Goal: Transaction & Acquisition: Obtain resource

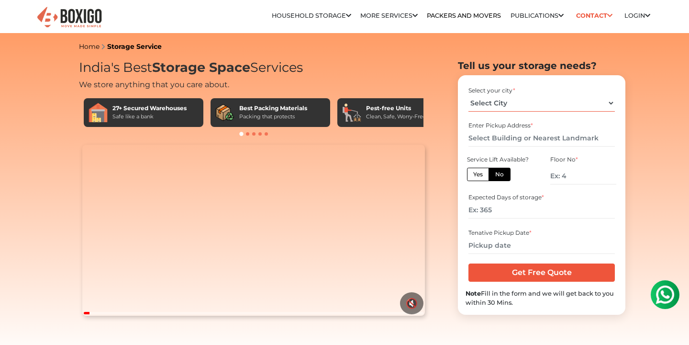
click at [516, 101] on select "Select City [GEOGRAPHIC_DATA] [GEOGRAPHIC_DATA] [GEOGRAPHIC_DATA] [GEOGRAPHIC_D…" at bounding box center [542, 103] width 146 height 17
select select "[GEOGRAPHIC_DATA]"
click at [469, 95] on select "Select City [GEOGRAPHIC_DATA] [GEOGRAPHIC_DATA] [GEOGRAPHIC_DATA] [GEOGRAPHIC_D…" at bounding box center [542, 103] width 146 height 17
click at [495, 140] on input "text" at bounding box center [542, 138] width 146 height 17
click at [510, 138] on input "text" at bounding box center [542, 138] width 146 height 17
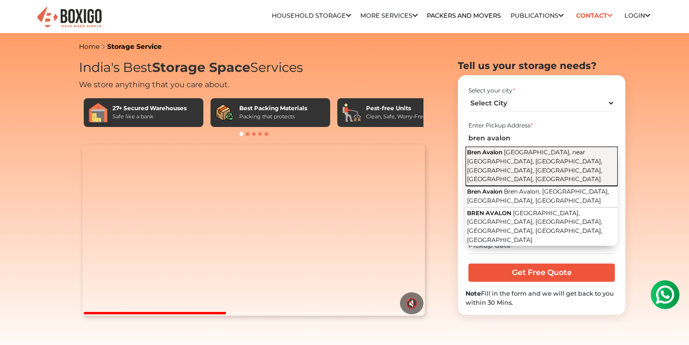
click at [558, 158] on span "Chinnapanahalli Main Road, near BigBasket Warehouse, Ferns Paradise, Doddanekun…" at bounding box center [534, 165] width 135 height 34
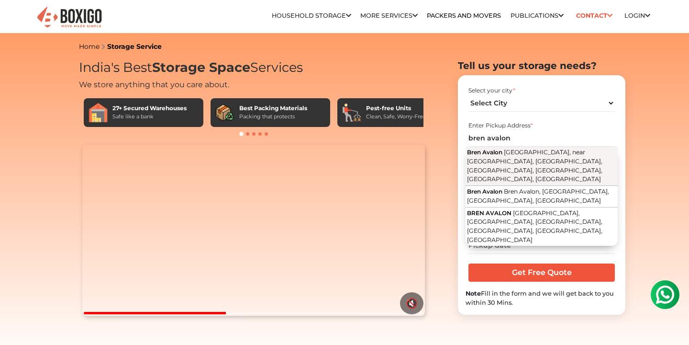
type input "Bren Avalon, [GEOGRAPHIC_DATA], near [GEOGRAPHIC_DATA], [GEOGRAPHIC_DATA], [GEO…"
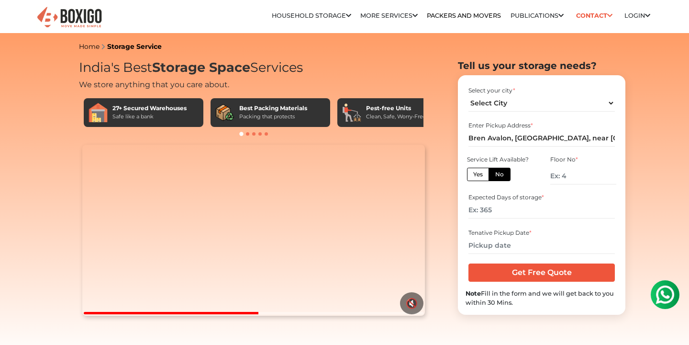
click at [478, 176] on label "Yes" at bounding box center [478, 174] width 22 height 13
click at [478, 176] on input "Yes" at bounding box center [476, 173] width 6 height 6
radio input "true"
click at [512, 210] on input "number" at bounding box center [542, 210] width 146 height 17
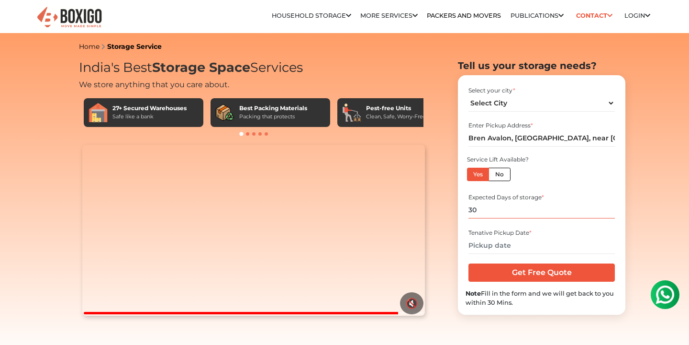
type input "3"
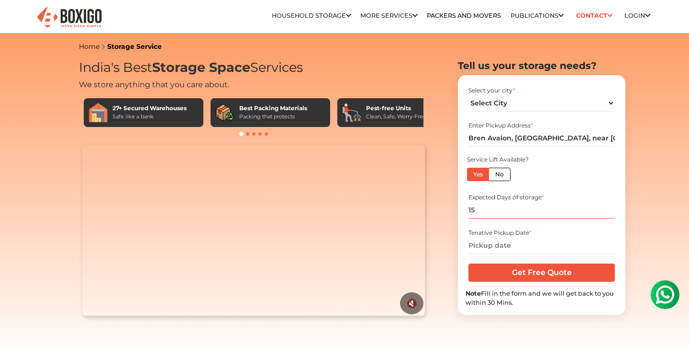
type input "15"
click at [514, 243] on input "text" at bounding box center [542, 245] width 146 height 17
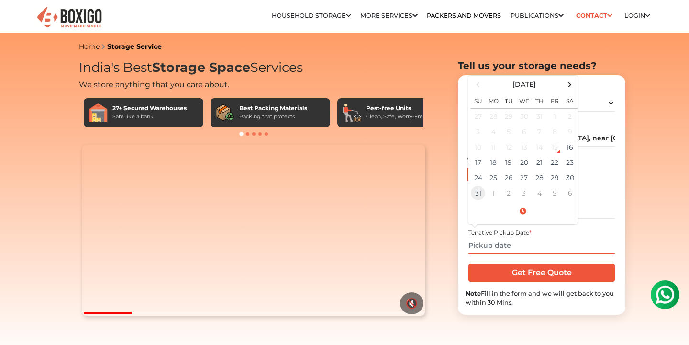
click at [478, 189] on td "31" at bounding box center [478, 192] width 15 height 15
type input "08/31/2025 12:00 AM"
click at [566, 250] on input "08/31/2025 12:00 AM" at bounding box center [542, 245] width 146 height 17
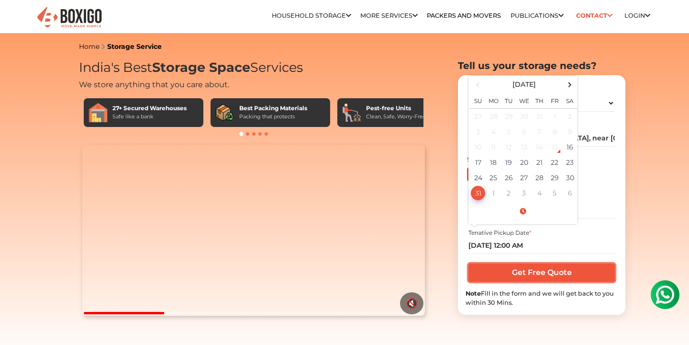
click at [535, 281] on input "Get Free Quote" at bounding box center [542, 272] width 146 height 18
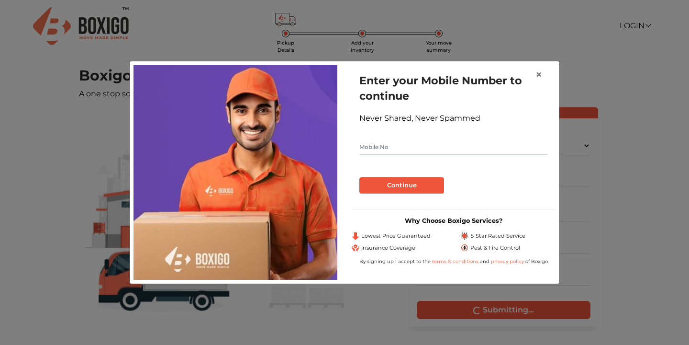
click at [370, 147] on input "text" at bounding box center [454, 146] width 189 height 15
type input "6360229392"
click at [387, 186] on button "Continue" at bounding box center [402, 185] width 85 height 16
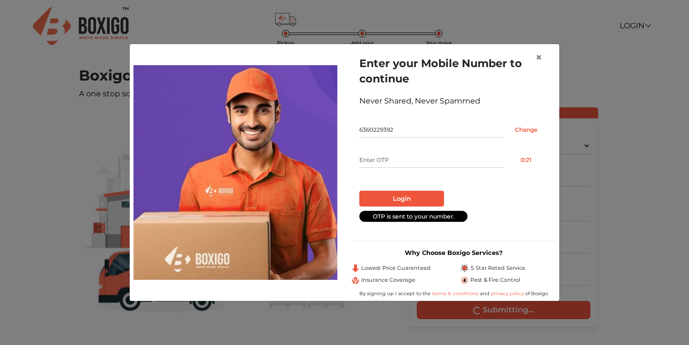
click at [406, 161] on input "text" at bounding box center [432, 159] width 145 height 15
type input "5287"
click at [397, 197] on button "Login" at bounding box center [402, 199] width 85 height 16
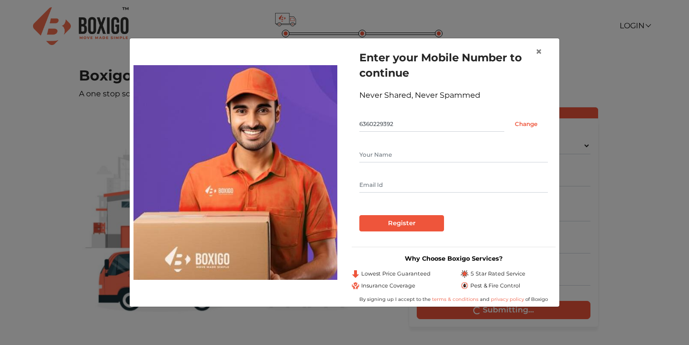
click at [389, 186] on input "text" at bounding box center [454, 184] width 189 height 15
type input "[EMAIL_ADDRESS][DOMAIN_NAME]"
type input "[PERSON_NAME]"
click at [408, 231] on div "Enter your Mobile Number to continue Never Shared, Never Spammed 6360229392 Cha…" at bounding box center [454, 140] width 204 height 197
click at [409, 219] on input "Register" at bounding box center [402, 223] width 85 height 16
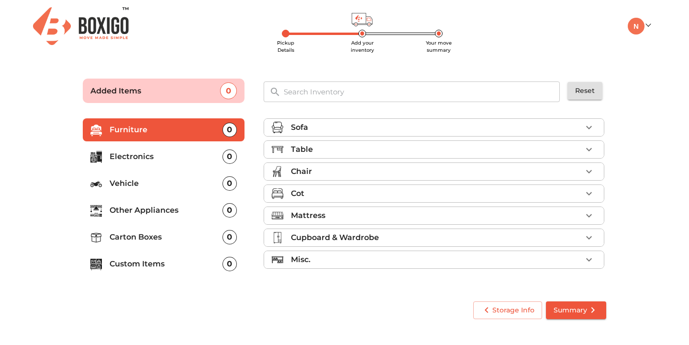
click at [326, 195] on div "Cot" at bounding box center [436, 193] width 291 height 11
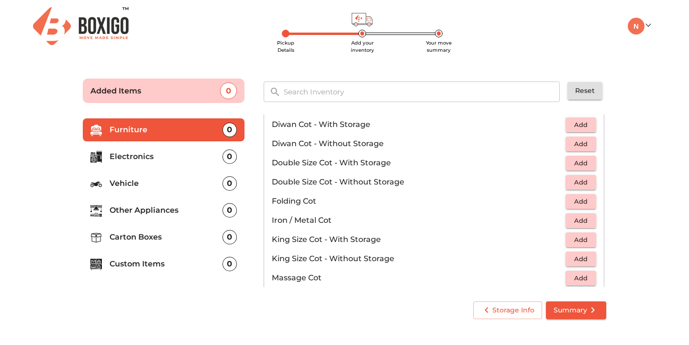
scroll to position [150, 0]
click at [586, 183] on span "Add" at bounding box center [581, 181] width 21 height 11
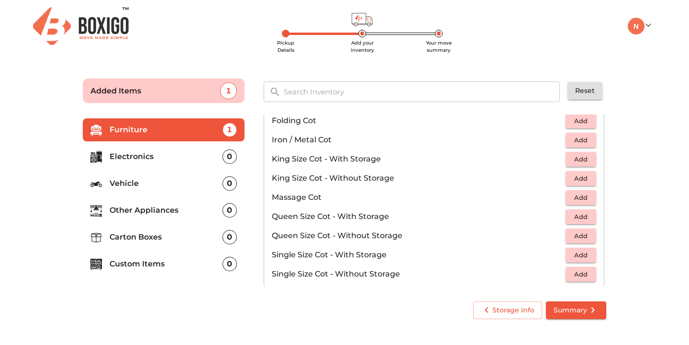
scroll to position [304, 0]
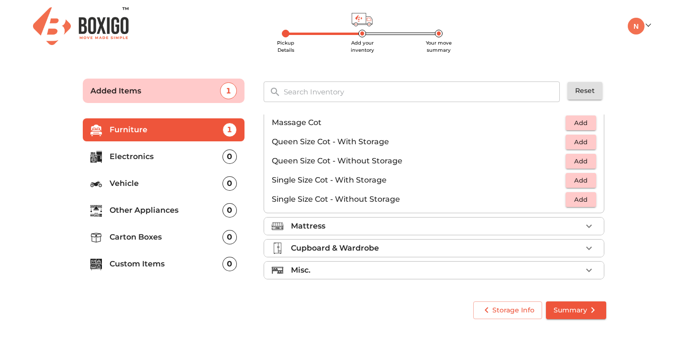
click at [525, 233] on li "Mattress" at bounding box center [434, 225] width 340 height 17
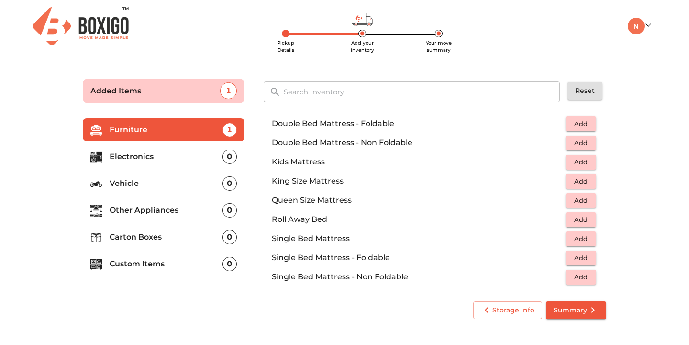
scroll to position [116, 0]
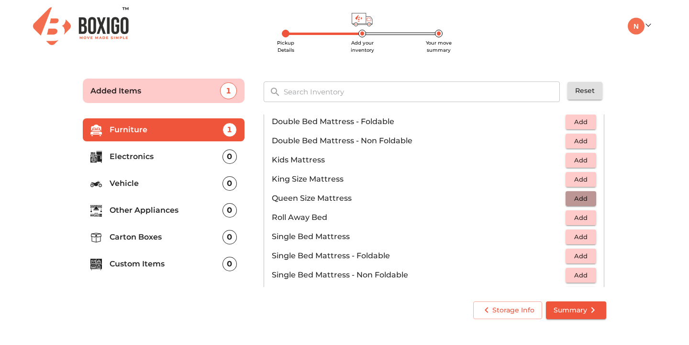
click at [582, 200] on span "Add" at bounding box center [581, 198] width 21 height 11
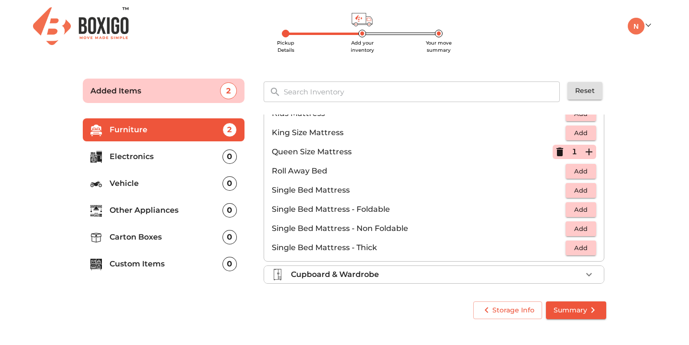
scroll to position [189, 0]
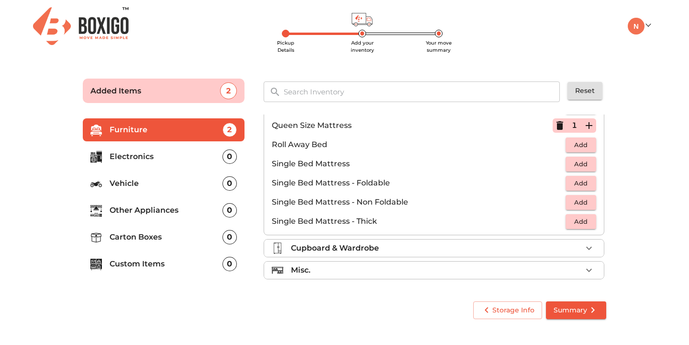
click at [470, 271] on div "Misc." at bounding box center [436, 269] width 291 height 11
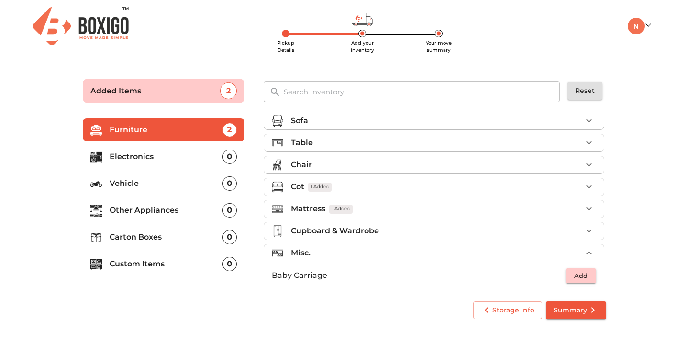
scroll to position [0, 0]
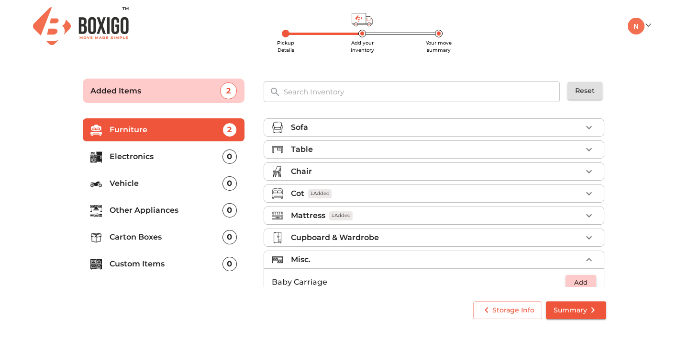
click at [439, 150] on div "Table" at bounding box center [436, 149] width 291 height 11
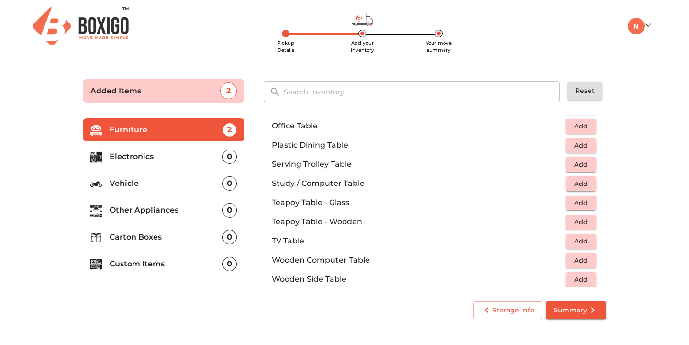
scroll to position [508, 0]
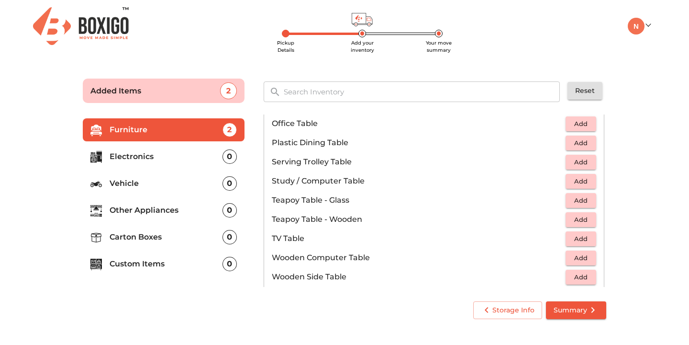
click at [582, 125] on span "Add" at bounding box center [581, 123] width 21 height 11
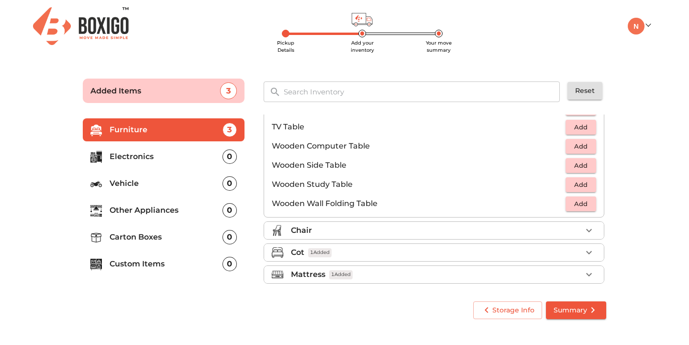
scroll to position [668, 0]
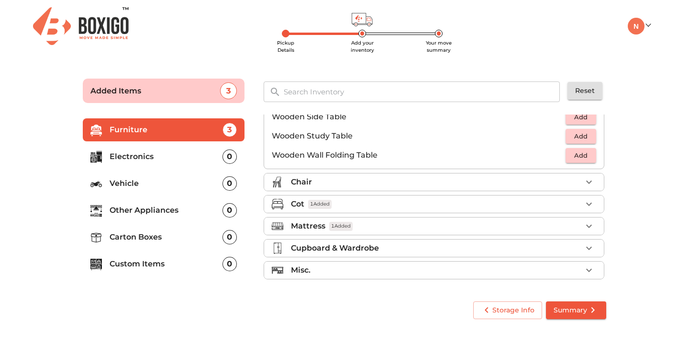
click at [438, 185] on div "Chair" at bounding box center [436, 181] width 291 height 11
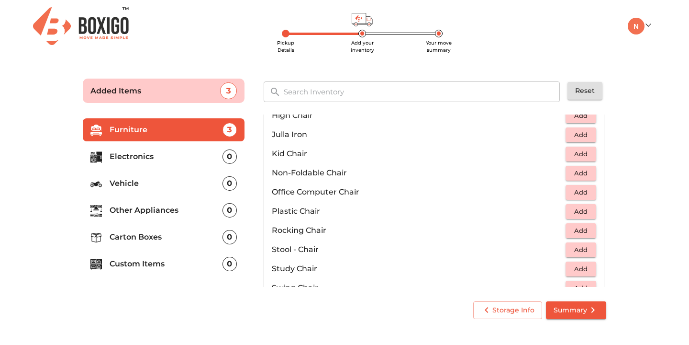
scroll to position [282, 0]
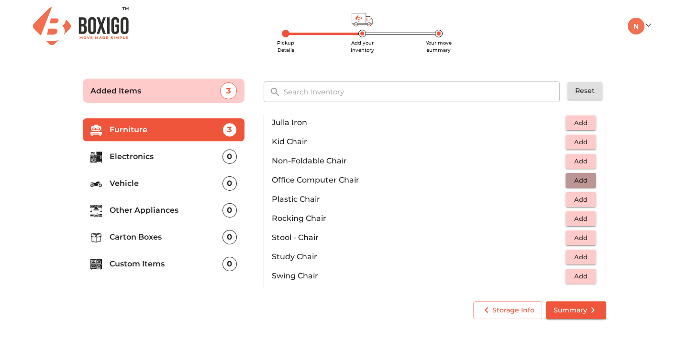
click at [583, 176] on span "Add" at bounding box center [581, 180] width 21 height 11
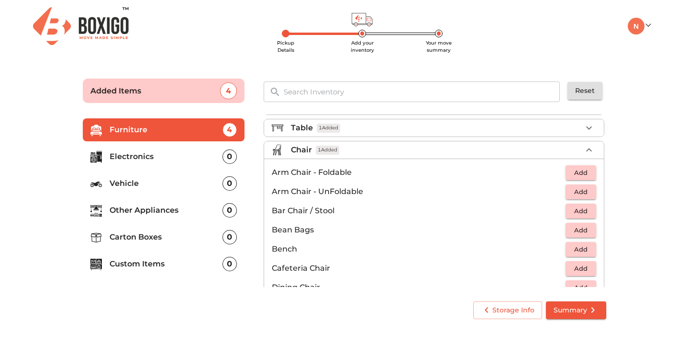
scroll to position [0, 0]
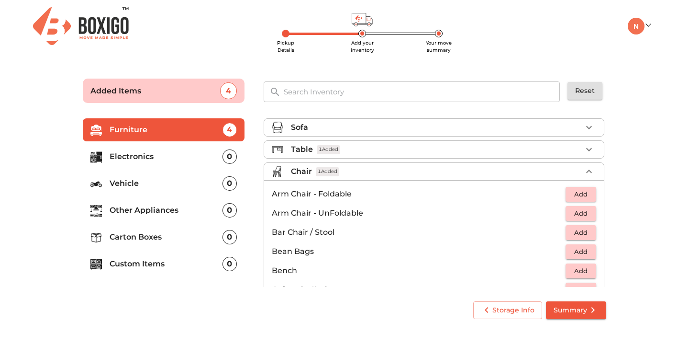
click at [438, 164] on li "Chair 1 Added" at bounding box center [434, 171] width 340 height 17
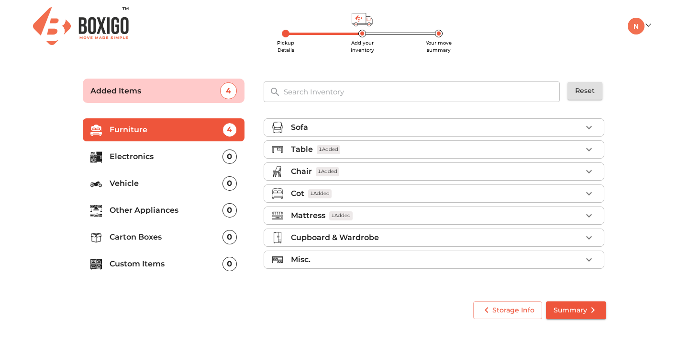
click at [397, 258] on div "Misc." at bounding box center [436, 259] width 291 height 11
click at [391, 260] on div "Misc." at bounding box center [436, 259] width 291 height 11
click at [381, 241] on div "Cupboard & Wardrobe" at bounding box center [436, 237] width 291 height 11
click at [408, 235] on div "Cupboard & Wardrobe" at bounding box center [436, 237] width 291 height 11
click at [141, 155] on p "Electronics" at bounding box center [166, 156] width 113 height 11
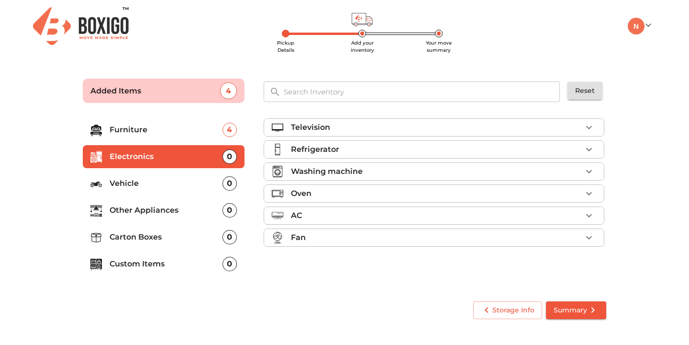
click at [318, 148] on p "Refrigerator" at bounding box center [315, 149] width 48 height 11
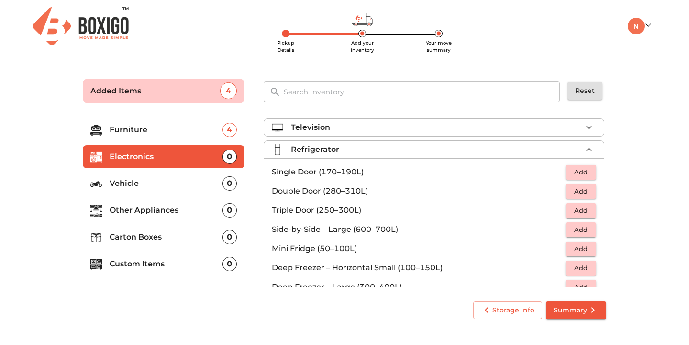
click at [575, 170] on span "Add" at bounding box center [581, 172] width 21 height 11
click at [587, 150] on icon "button" at bounding box center [589, 148] width 6 height 3
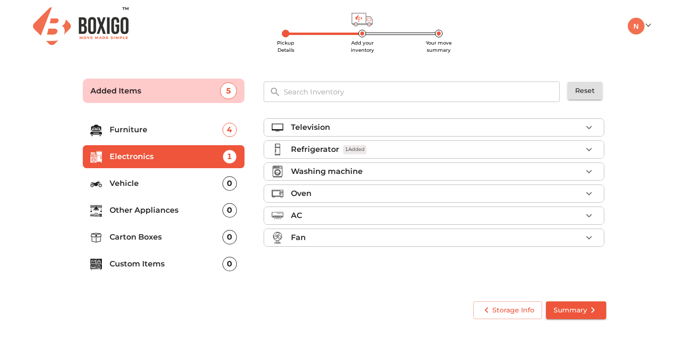
click at [406, 171] on div "Washing machine" at bounding box center [436, 171] width 291 height 11
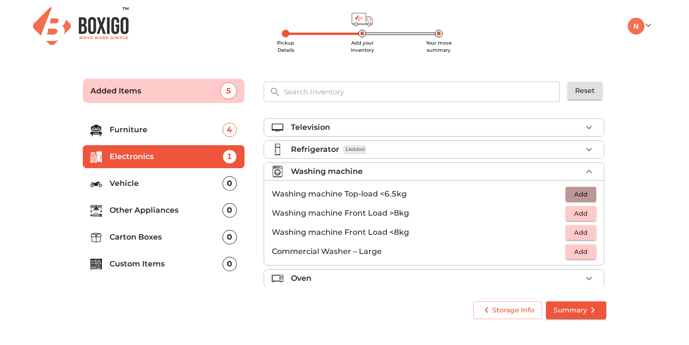
click at [583, 191] on span "Add" at bounding box center [581, 194] width 21 height 11
click at [645, 245] on main "Pickup Details Add your inventory Your move summary Added Items 6 ​ Reset Furni…" at bounding box center [344, 196] width 689 height 263
click at [579, 312] on span "Summary" at bounding box center [576, 310] width 45 height 12
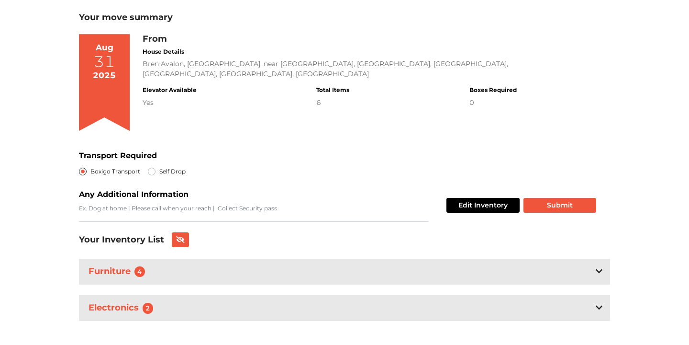
scroll to position [66, 0]
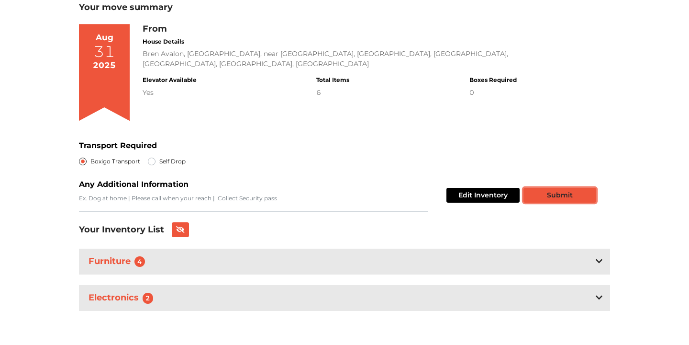
click at [573, 198] on button "Submit" at bounding box center [560, 195] width 73 height 15
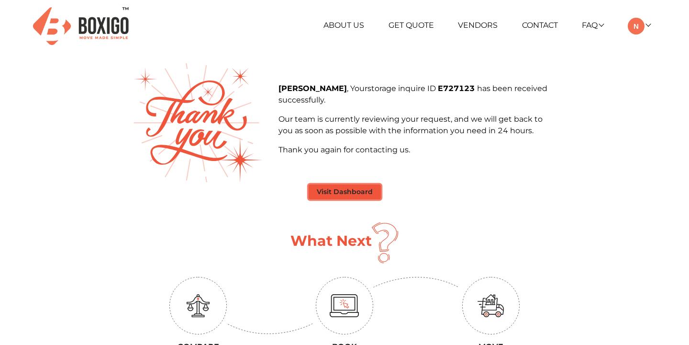
click at [335, 194] on button "Visit Dashboard" at bounding box center [345, 191] width 72 height 15
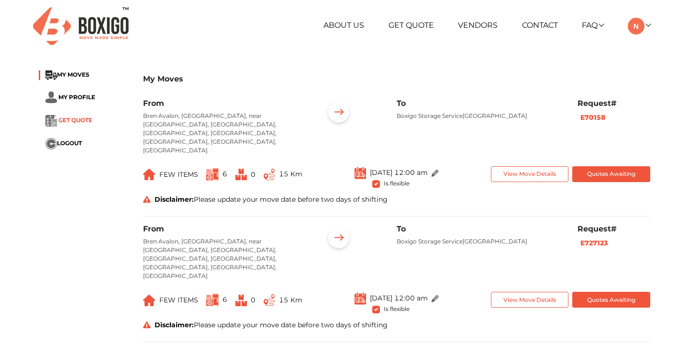
click at [65, 119] on span "GET QUOTE" at bounding box center [75, 119] width 34 height 7
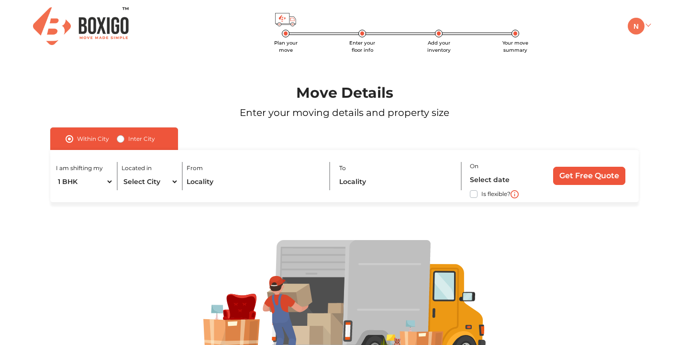
click at [644, 27] on img at bounding box center [636, 26] width 17 height 17
click at [660, 44] on link "My Moves" at bounding box center [664, 40] width 77 height 18
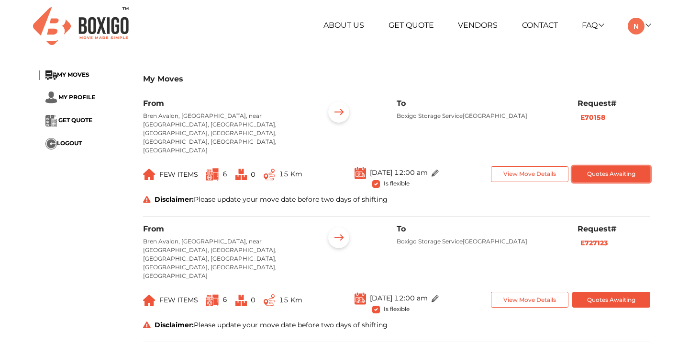
click at [616, 166] on button "Quotes Awaiting" at bounding box center [612, 174] width 78 height 16
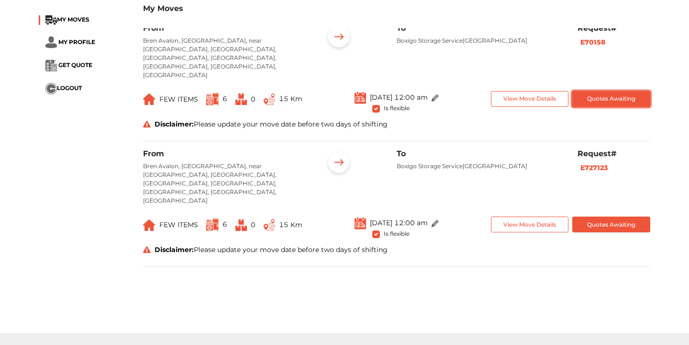
scroll to position [78, 0]
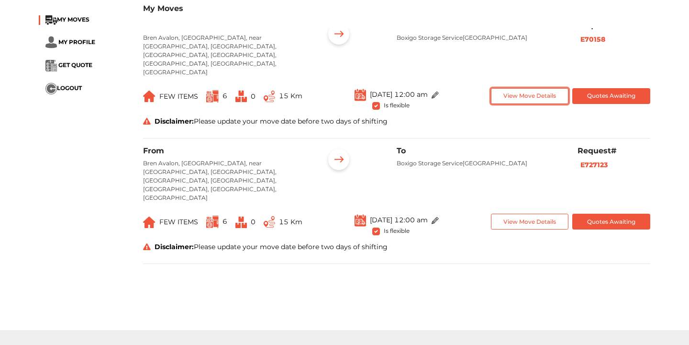
click at [549, 88] on button "View Move Details" at bounding box center [530, 96] width 78 height 16
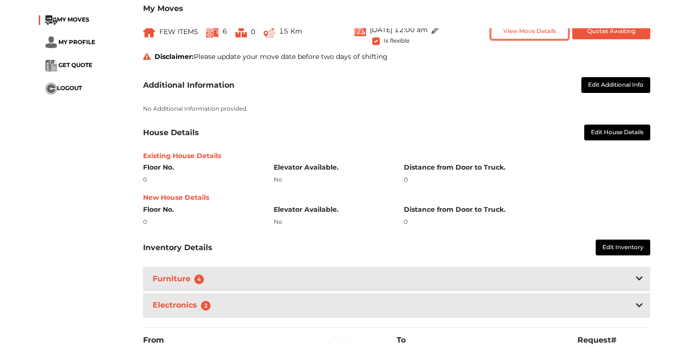
scroll to position [145, 0]
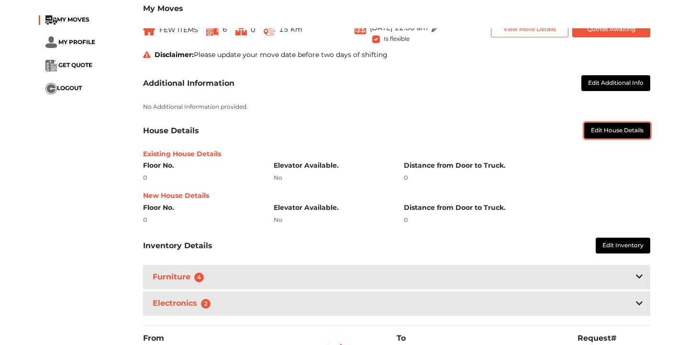
click at [619, 123] on button "Edit House Details" at bounding box center [618, 131] width 66 height 16
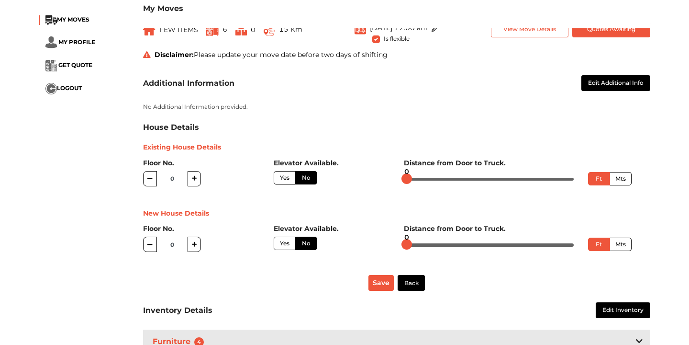
click at [284, 171] on label "Yes" at bounding box center [285, 177] width 22 height 13
click at [284, 173] on input "Yes" at bounding box center [283, 176] width 6 height 6
radio input "true"
click at [283, 237] on label "Yes" at bounding box center [285, 243] width 22 height 13
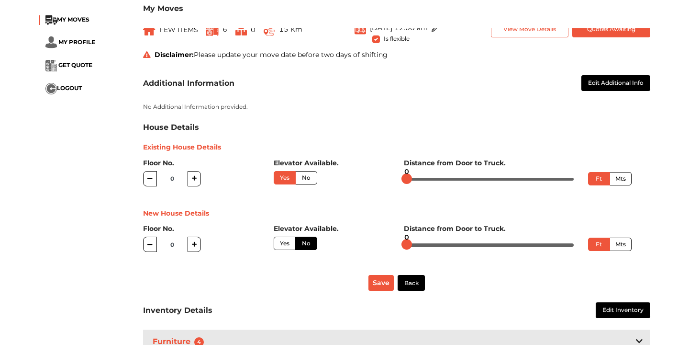
click at [283, 239] on input "Yes" at bounding box center [283, 242] width 6 height 6
radio input "true"
click at [310, 237] on label "No" at bounding box center [306, 243] width 22 height 13
click at [308, 239] on input "No" at bounding box center [305, 242] width 6 height 6
radio input "true"
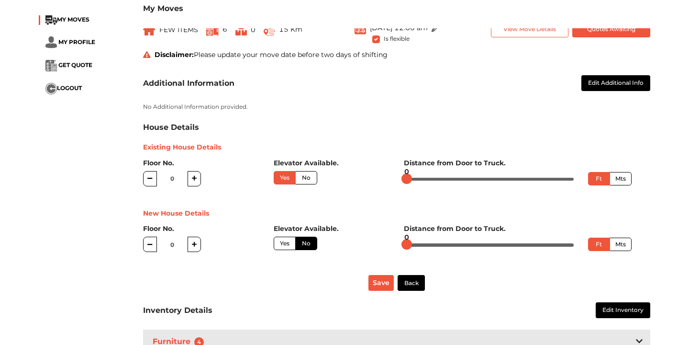
click at [152, 175] on icon "button" at bounding box center [149, 178] width 5 height 6
click at [196, 175] on icon "button" at bounding box center [194, 178] width 5 height 6
type input "1"
radio input "true"
click at [196, 175] on icon "button" at bounding box center [194, 178] width 5 height 6
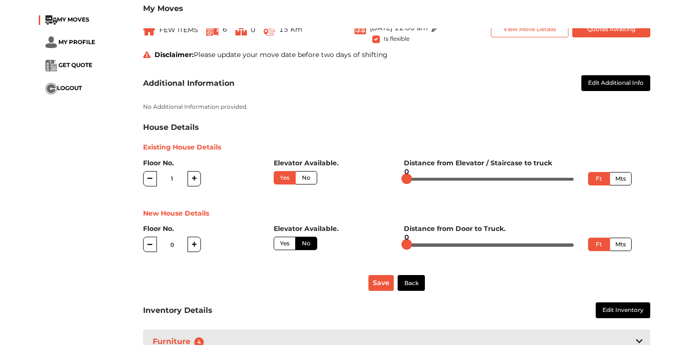
type input "2"
radio input "true"
click at [196, 175] on icon "button" at bounding box center [194, 178] width 5 height 6
type input "3"
click at [670, 241] on div "My Moves MY MOVES MY PROFILE GET QUOTE LOGOUT My Moves From [GEOGRAPHIC_DATA], …" at bounding box center [344, 225] width 689 height 612
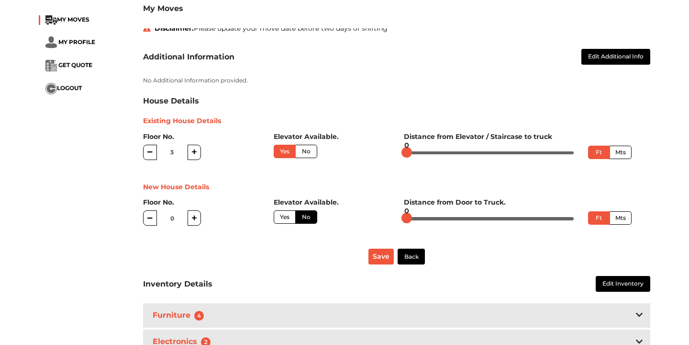
scroll to position [194, 0]
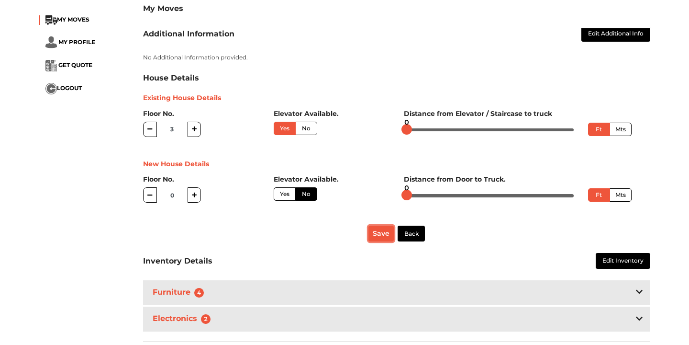
click at [377, 225] on button "Save" at bounding box center [381, 233] width 25 height 16
radio input "true"
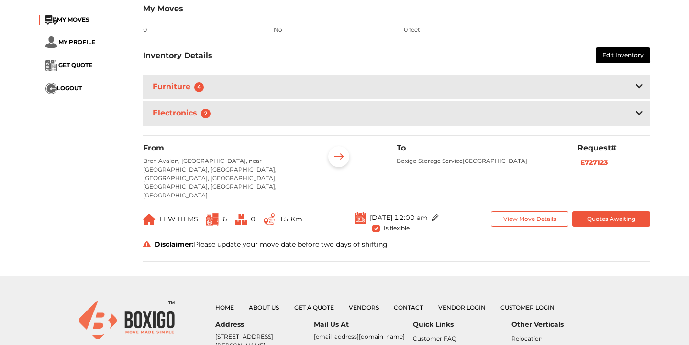
scroll to position [318, 0]
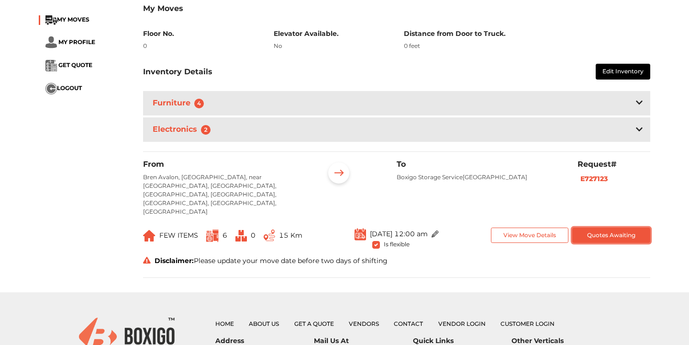
click at [612, 227] on button "Quotes Awaiting" at bounding box center [612, 235] width 78 height 16
click at [546, 227] on button "View Move Details" at bounding box center [530, 235] width 78 height 16
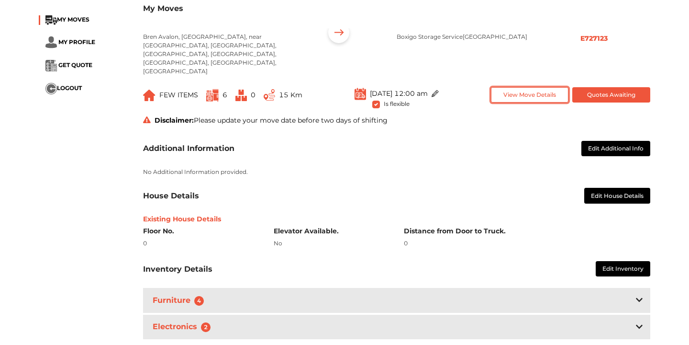
scroll to position [462, 0]
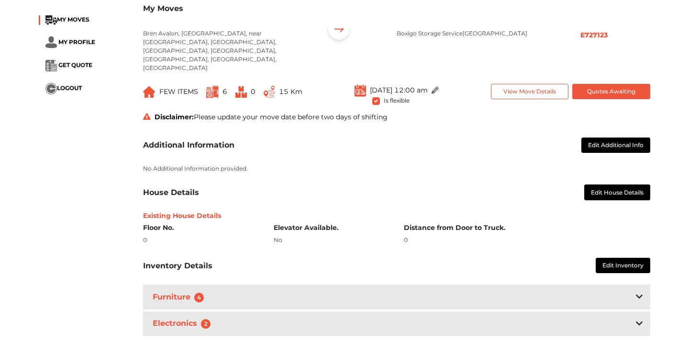
click at [633, 148] on div "Additional Information Edit Additional Info No Additional Information provided.…" at bounding box center [397, 232] width 522 height 212
click at [633, 184] on button "Edit House Details" at bounding box center [618, 192] width 66 height 16
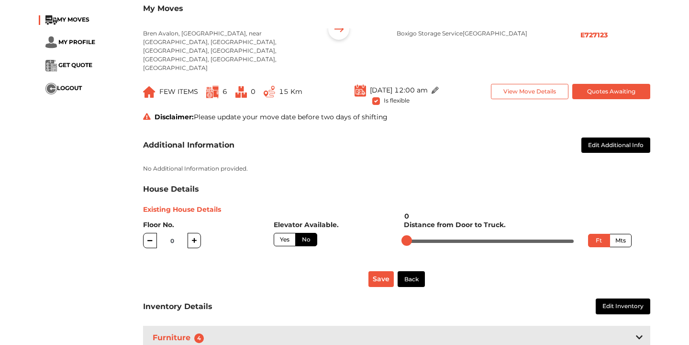
click at [186, 233] on input "0" at bounding box center [172, 240] width 31 height 15
click at [195, 237] on icon "button" at bounding box center [194, 239] width 5 height 5
type input "1"
radio input "true"
click at [195, 237] on icon "button" at bounding box center [194, 239] width 5 height 5
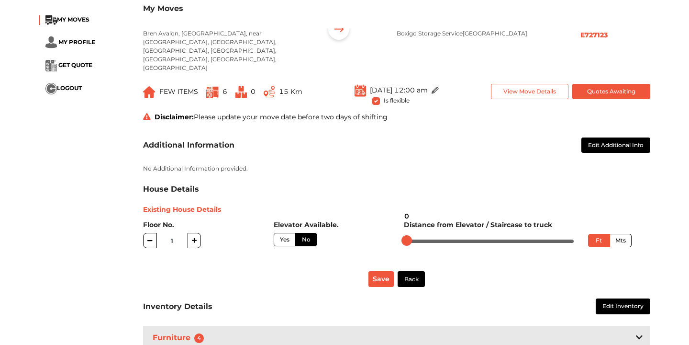
type input "2"
radio input "true"
click at [195, 237] on icon "button" at bounding box center [194, 239] width 5 height 5
type input "3"
radio input "true"
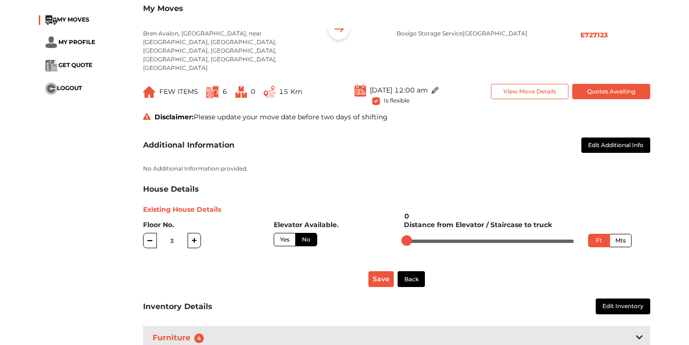
click at [282, 233] on label "Yes" at bounding box center [285, 239] width 22 height 13
click at [282, 235] on input "Yes" at bounding box center [283, 238] width 6 height 6
radio input "true"
click at [382, 271] on button "Save" at bounding box center [381, 279] width 25 height 16
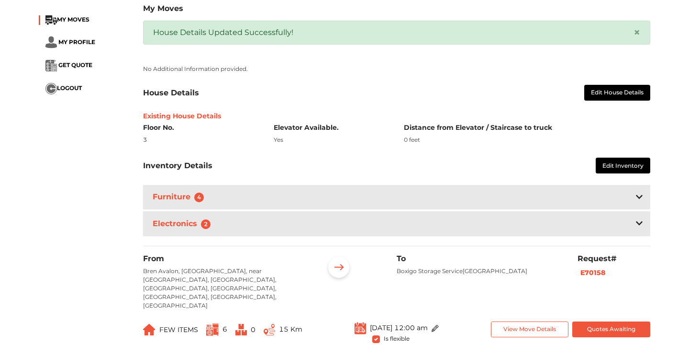
scroll to position [262, 0]
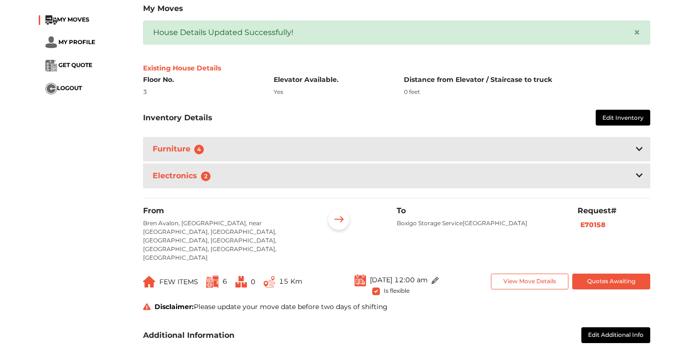
click at [640, 147] on icon at bounding box center [639, 149] width 7 height 4
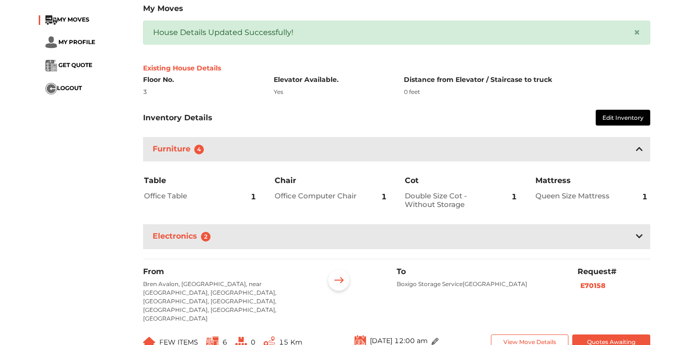
click at [638, 232] on icon at bounding box center [639, 236] width 7 height 8
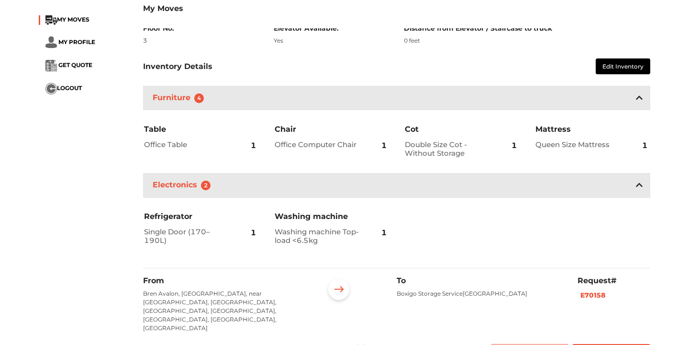
scroll to position [277, 0]
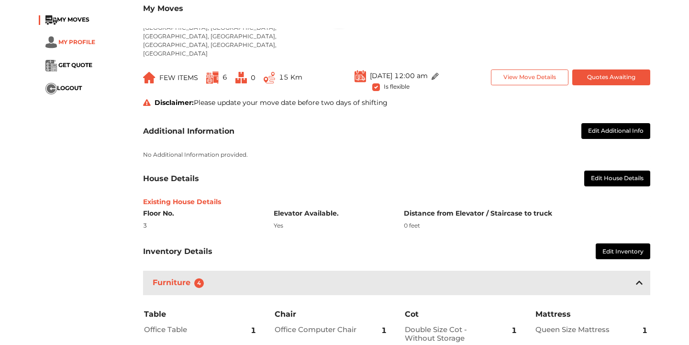
click at [85, 44] on span "MY PROFILE" at bounding box center [76, 41] width 37 height 7
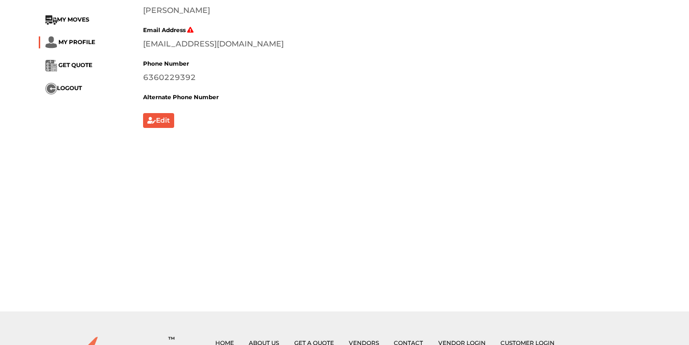
scroll to position [34, 0]
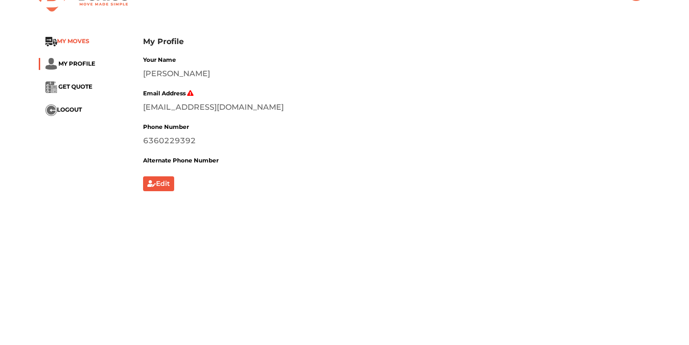
click at [86, 39] on span "MY MOVES" at bounding box center [73, 40] width 33 height 7
